Goal: Task Accomplishment & Management: Manage account settings

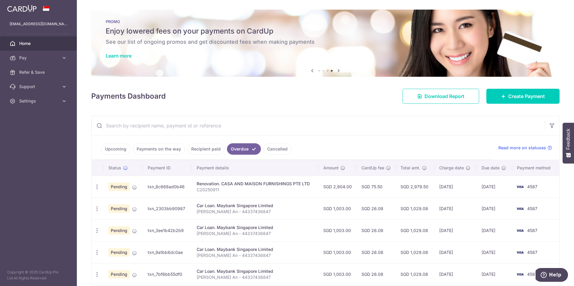
scroll to position [65, 0]
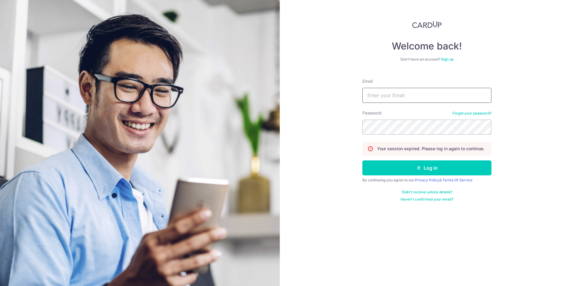
click at [364, 97] on input "Email" at bounding box center [426, 95] width 129 height 15
type input "[EMAIL_ADDRESS][DOMAIN_NAME]"
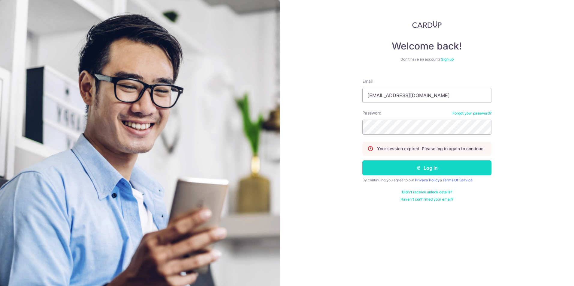
click at [401, 170] on button "Log in" at bounding box center [426, 168] width 129 height 15
